Goal: Transaction & Acquisition: Download file/media

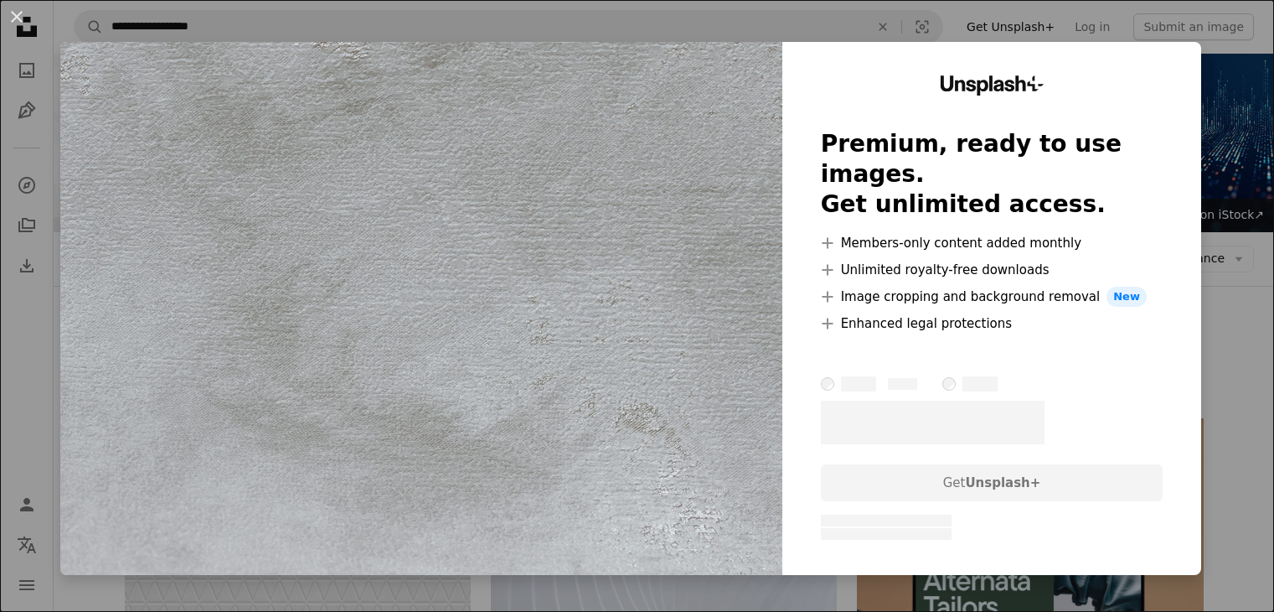
scroll to position [1592, 0]
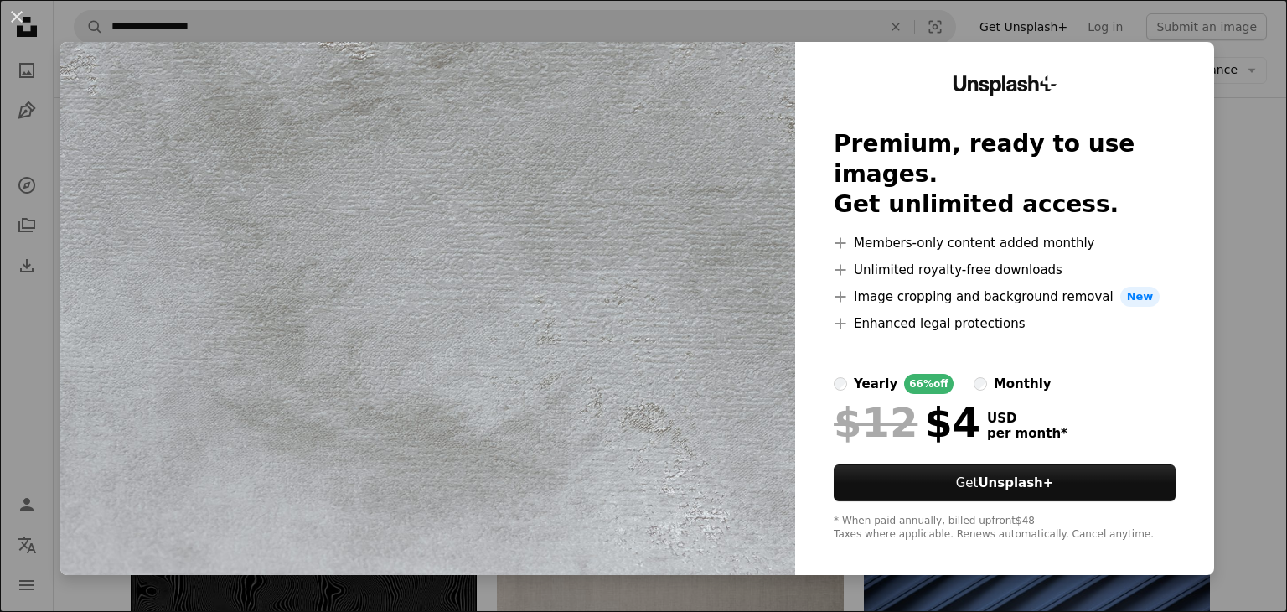
click at [1220, 194] on div "An X shape Unsplash+ Premium, ready to use images. Get unlimited access. A plus…" at bounding box center [643, 306] width 1287 height 612
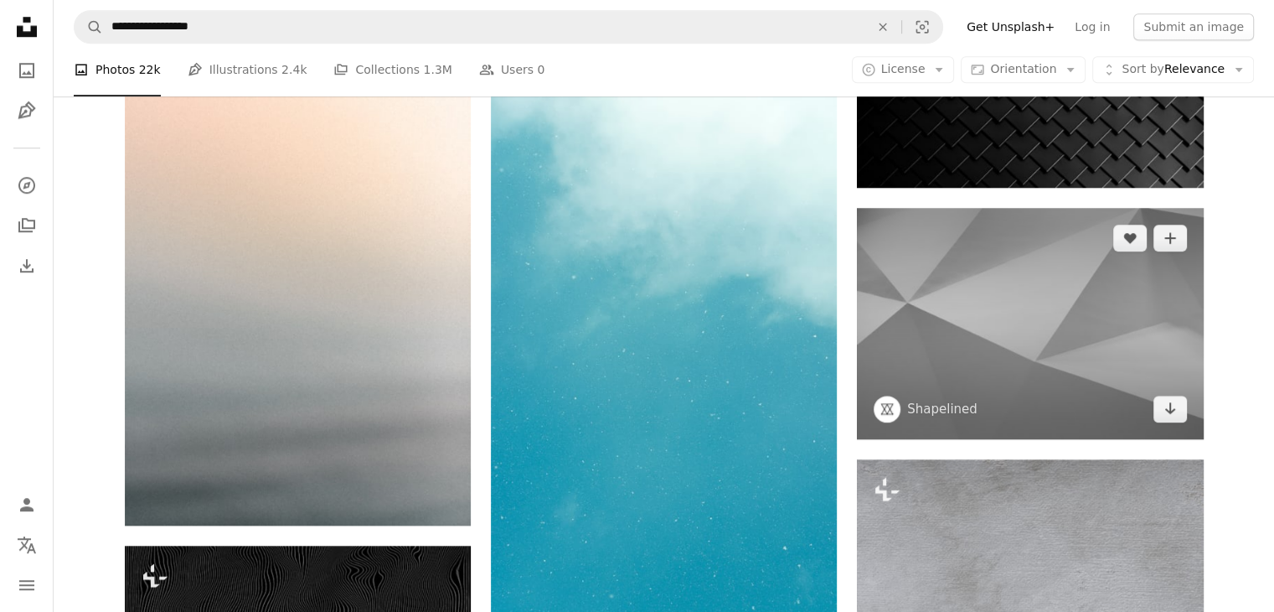
scroll to position [1424, 0]
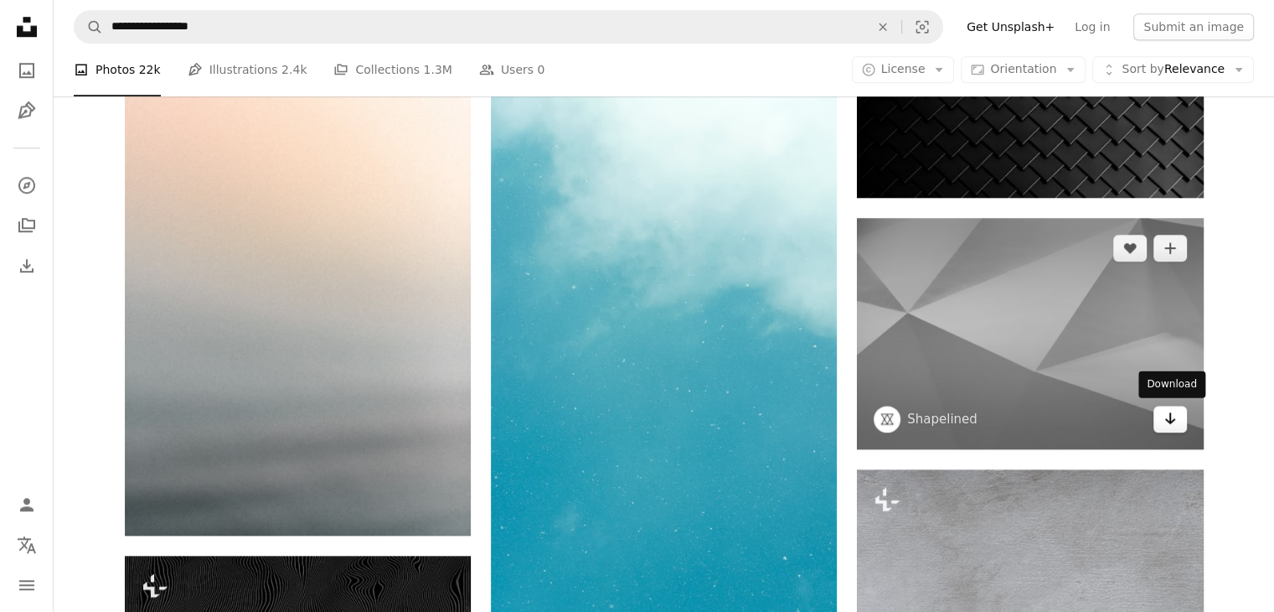
click at [1169, 421] on icon "Download" at bounding box center [1169, 418] width 11 height 12
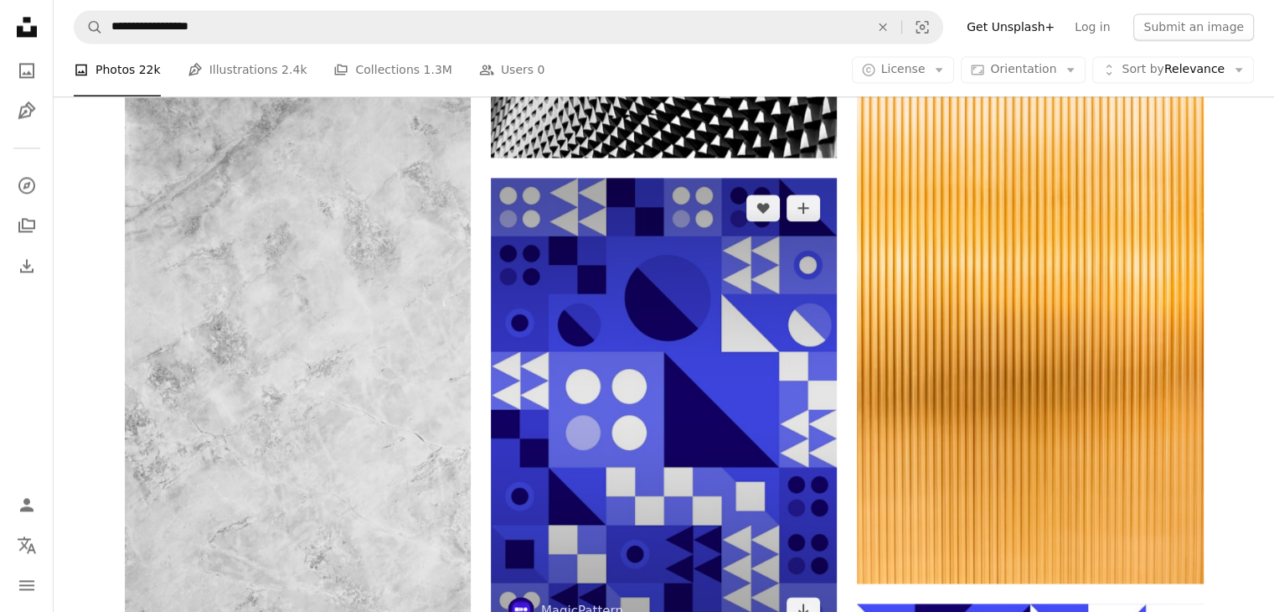
scroll to position [2764, 0]
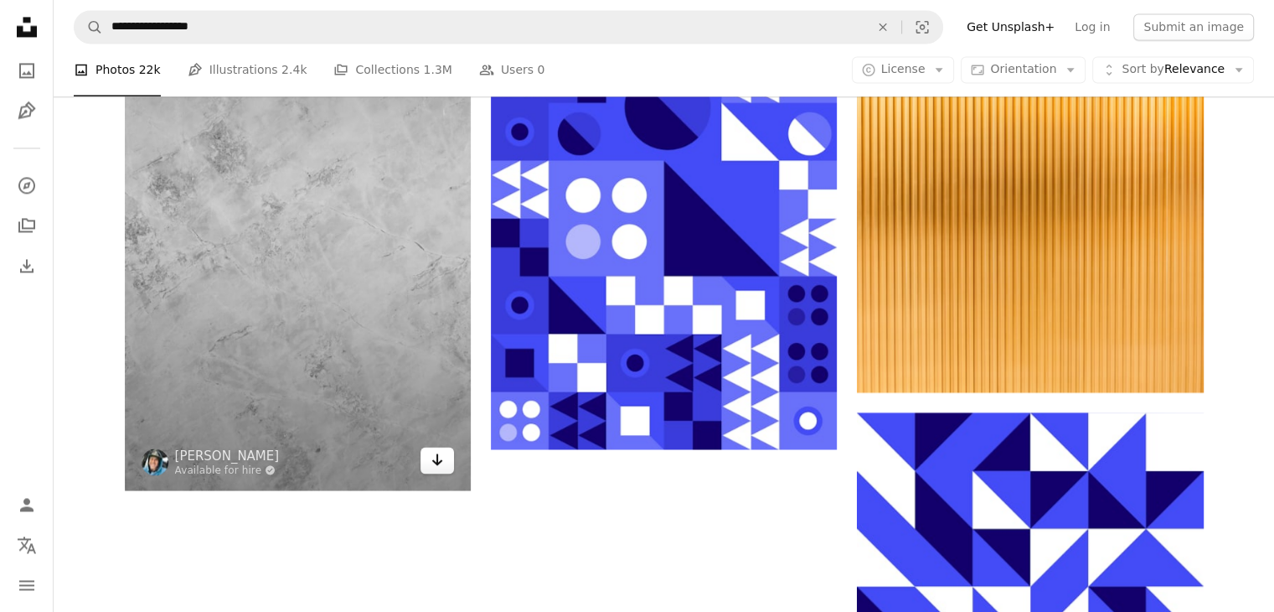
click at [431, 462] on icon "Arrow pointing down" at bounding box center [437, 459] width 13 height 20
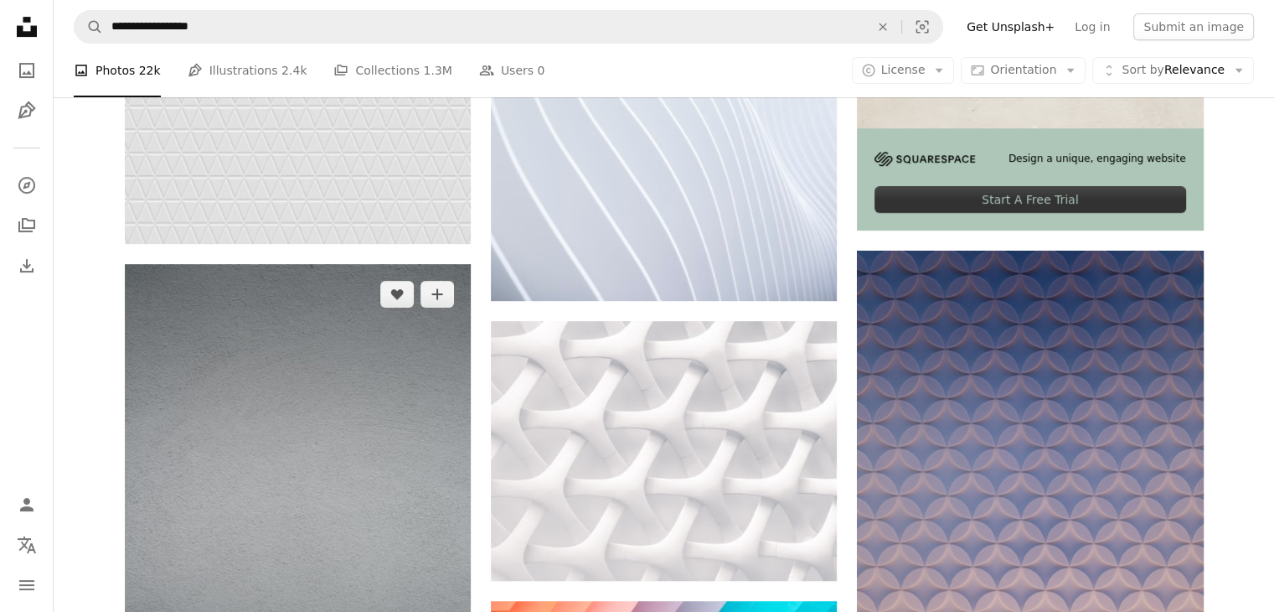
scroll to position [972, 0]
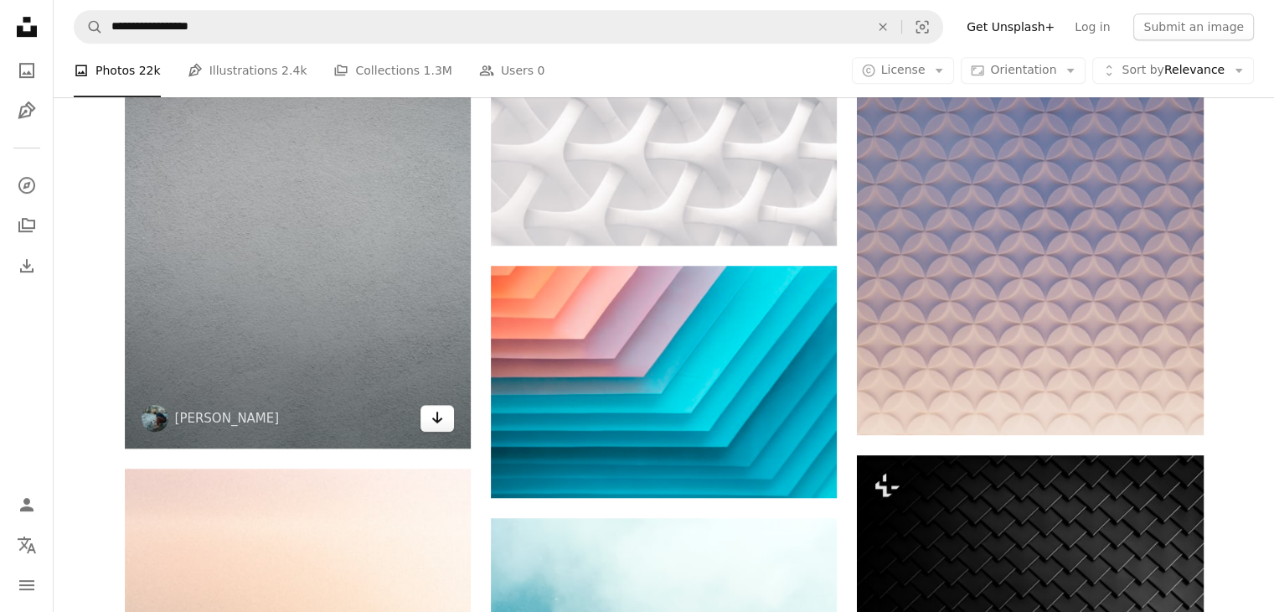
click at [435, 411] on icon "Arrow pointing down" at bounding box center [437, 417] width 13 height 20
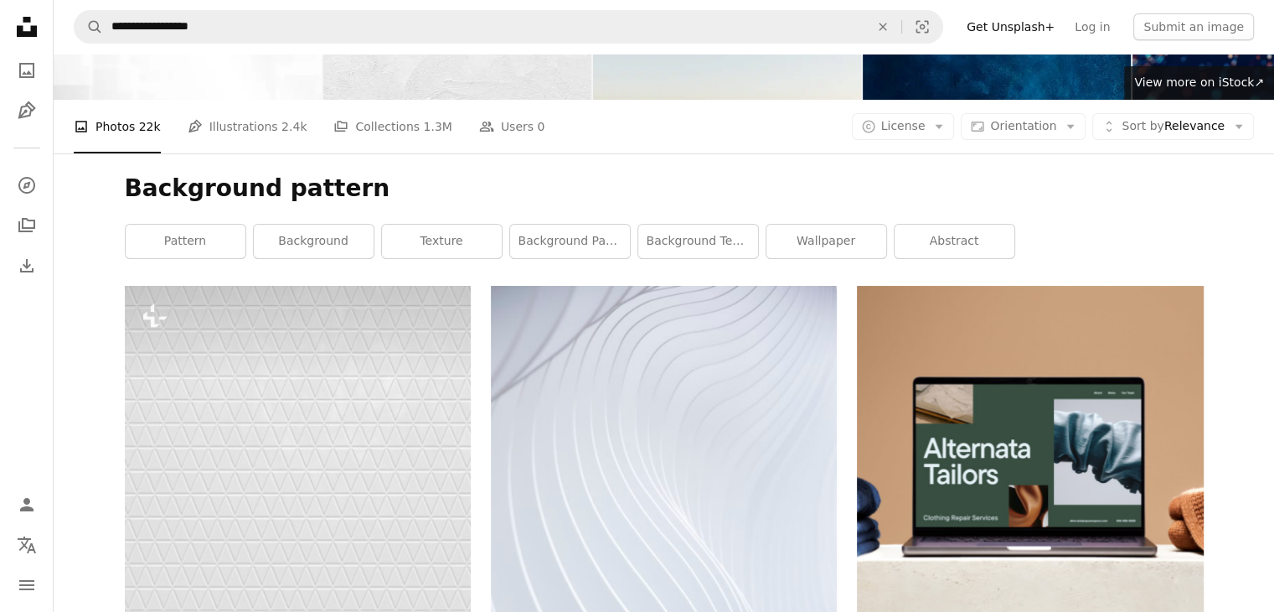
scroll to position [335, 0]
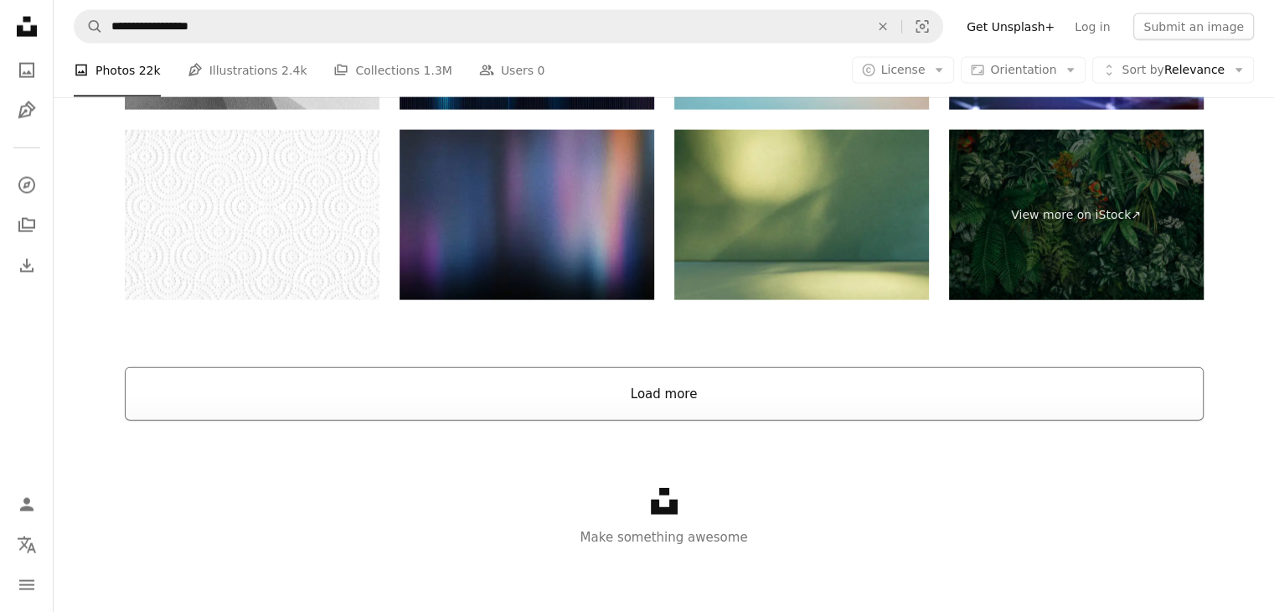
click at [678, 388] on button "Load more" at bounding box center [664, 394] width 1079 height 54
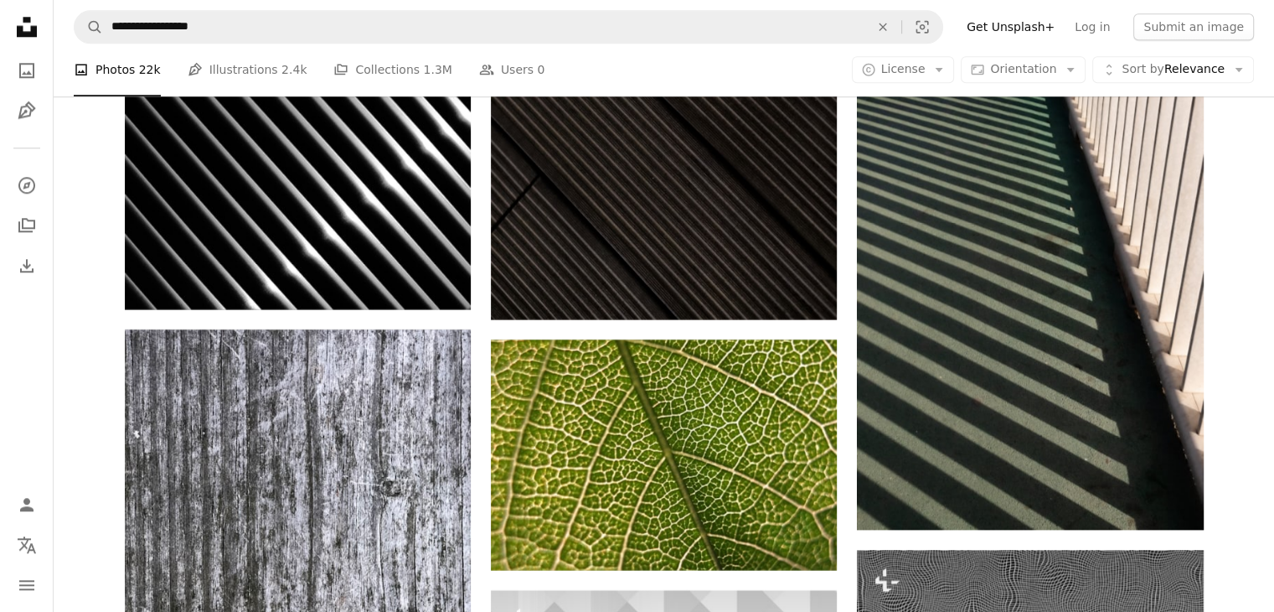
scroll to position [7965, 0]
